Goal: Task Accomplishment & Management: Use online tool/utility

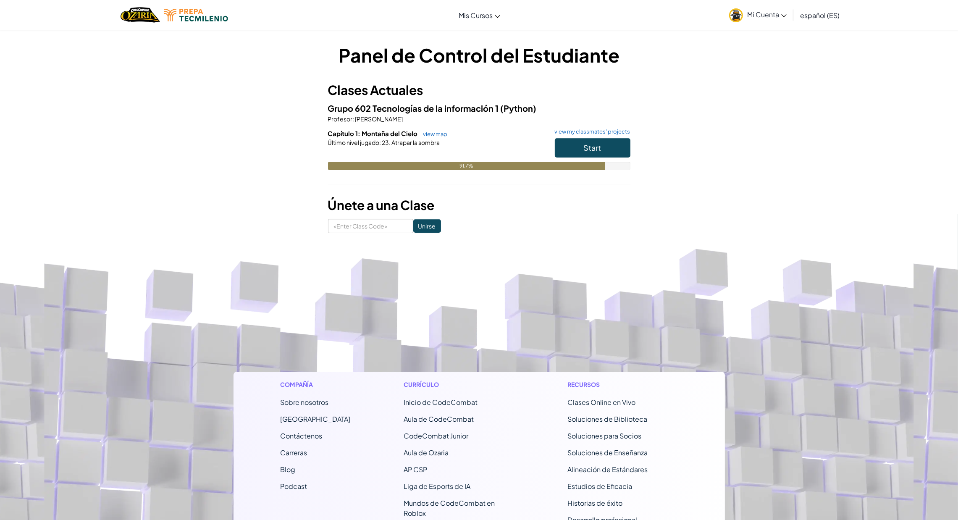
click at [579, 137] on h6 "Capítulo 1: Montaña del Cielo view map view my classmates' projects" at bounding box center [479, 133] width 302 height 9
click at [576, 147] on button "Start" at bounding box center [593, 147] width 76 height 19
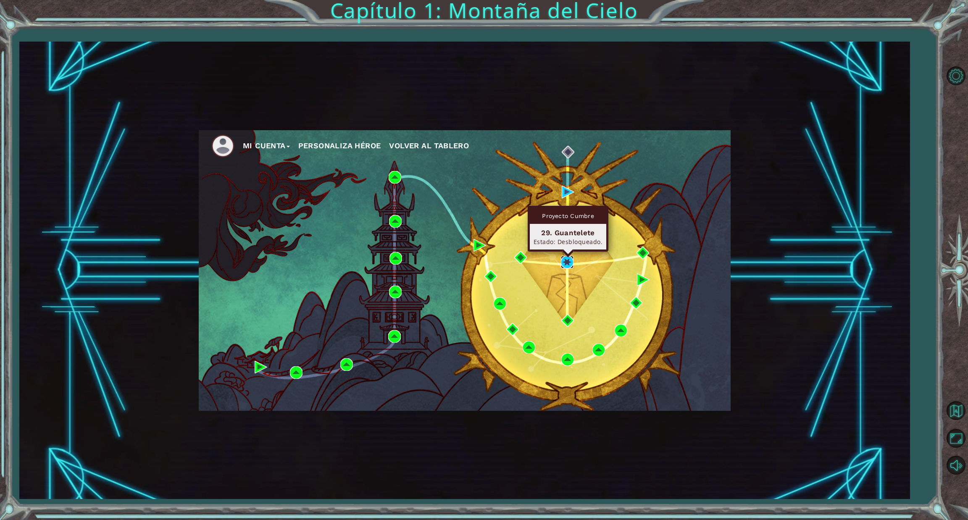
click at [563, 262] on img at bounding box center [567, 262] width 13 height 13
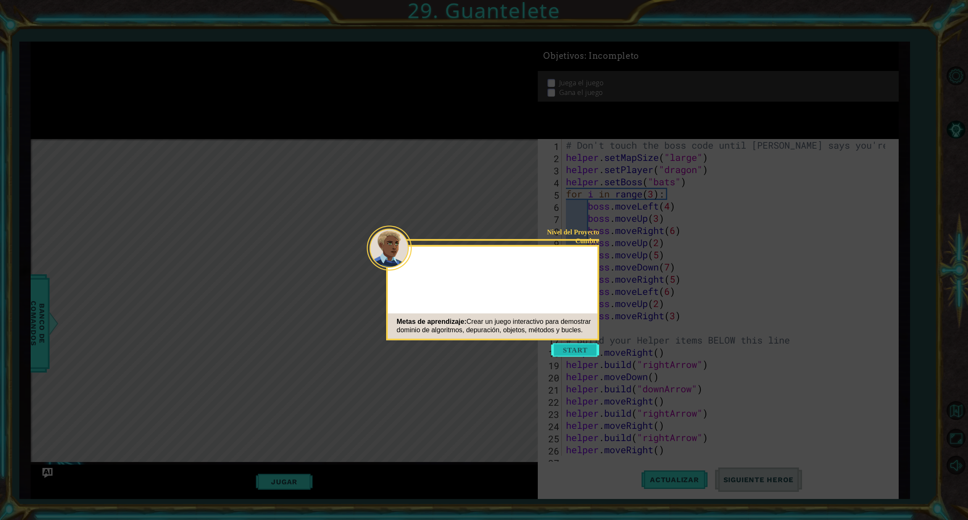
click at [559, 351] on button "Start" at bounding box center [575, 349] width 48 height 13
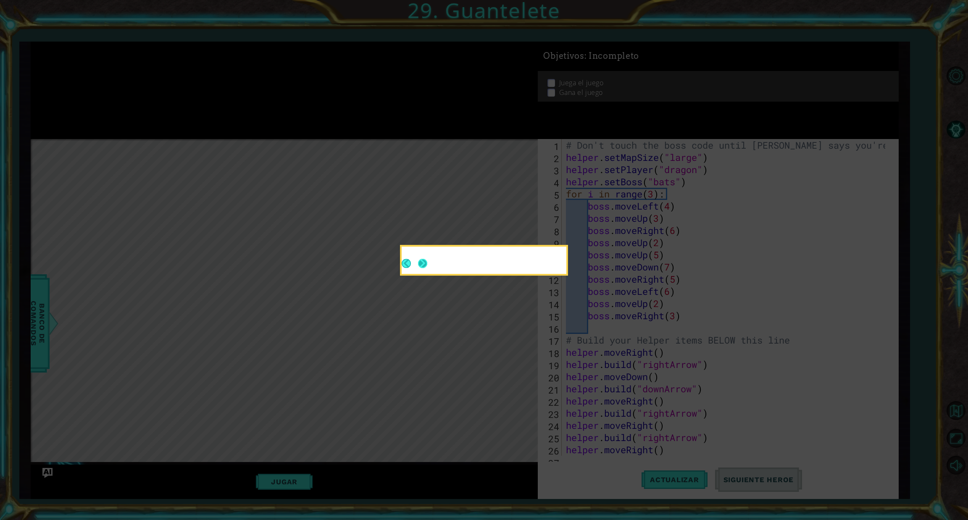
click at [424, 261] on button "Next" at bounding box center [422, 263] width 9 height 9
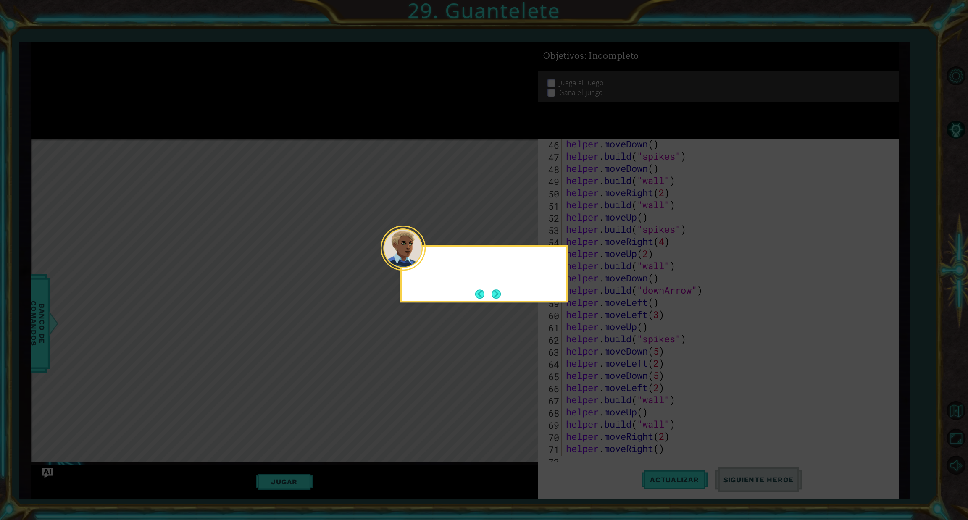
scroll to position [804, 0]
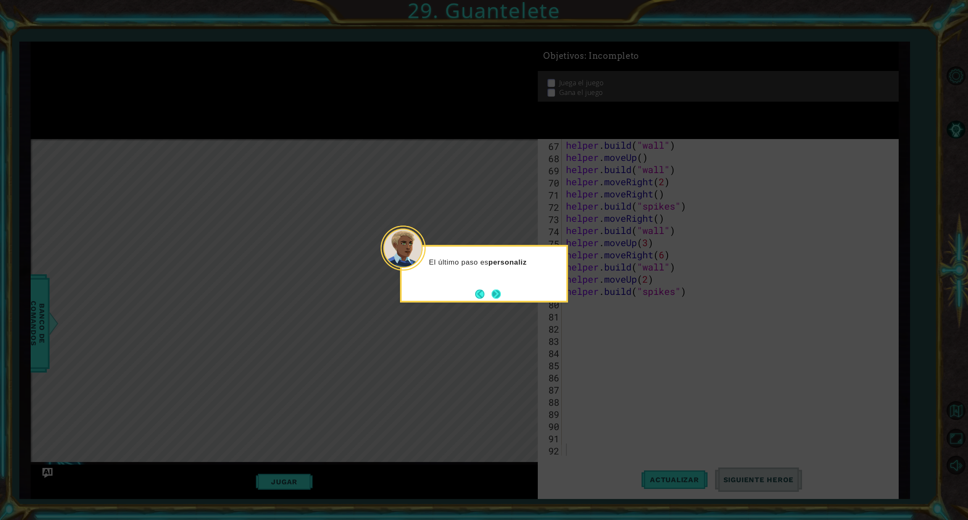
drag, startPoint x: 424, startPoint y: 261, endPoint x: 496, endPoint y: 291, distance: 77.4
click at [496, 291] on button "Next" at bounding box center [496, 294] width 10 height 10
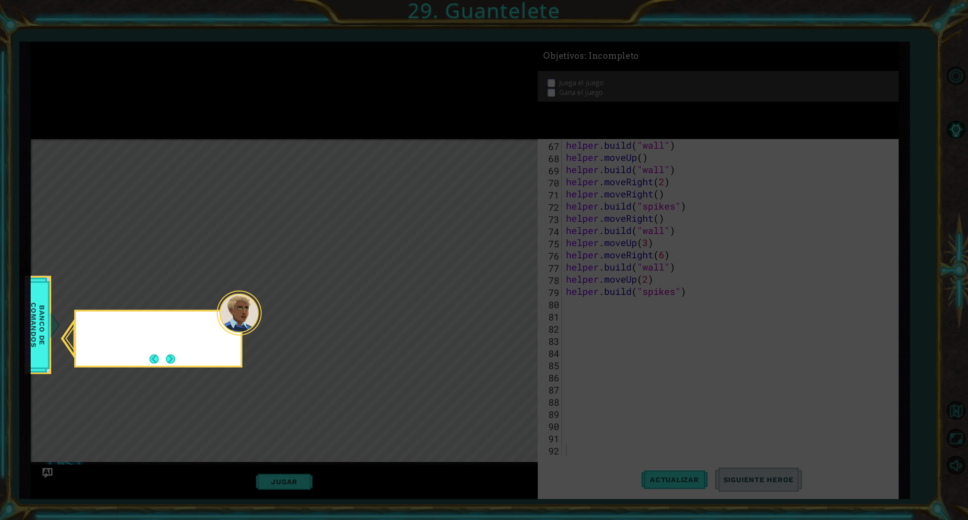
click at [496, 291] on icon at bounding box center [484, 260] width 968 height 520
click at [171, 358] on button "Next" at bounding box center [171, 359] width 10 height 10
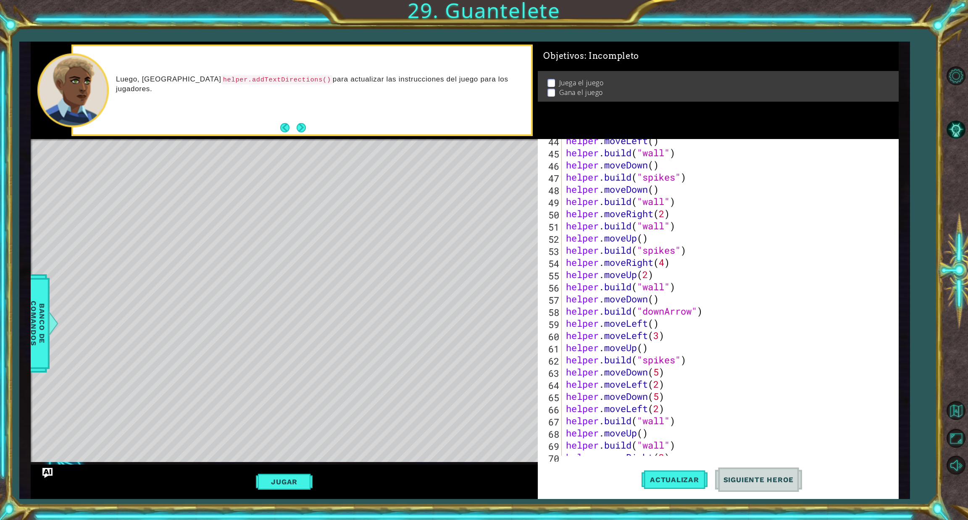
scroll to position [530, 0]
click at [298, 481] on button "Jugar" at bounding box center [284, 482] width 57 height 16
